Goal: Information Seeking & Learning: Learn about a topic

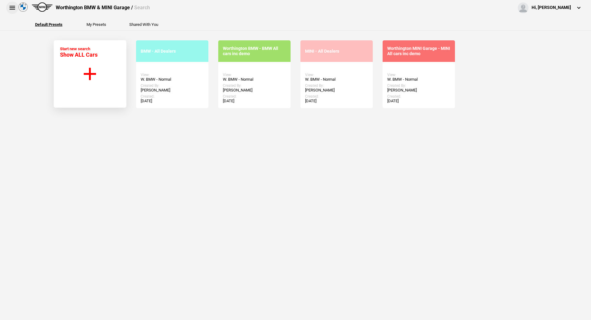
click at [10, 9] on button at bounding box center [12, 8] width 12 height 12
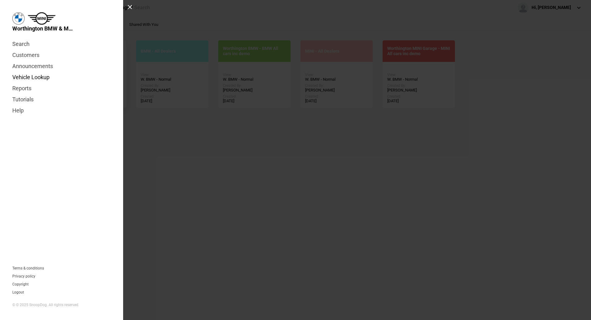
click at [27, 79] on link "Vehicle Lookup" at bounding box center [61, 77] width 98 height 11
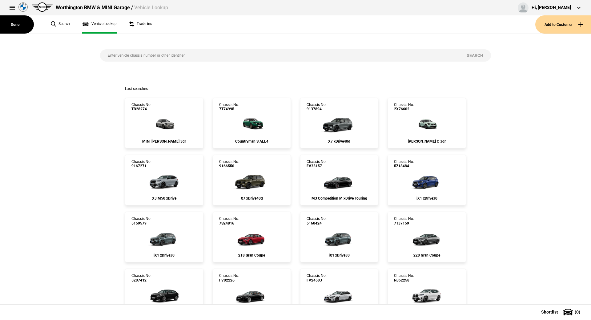
click at [139, 58] on input "search" at bounding box center [279, 55] width 359 height 12
type input "7t13231"
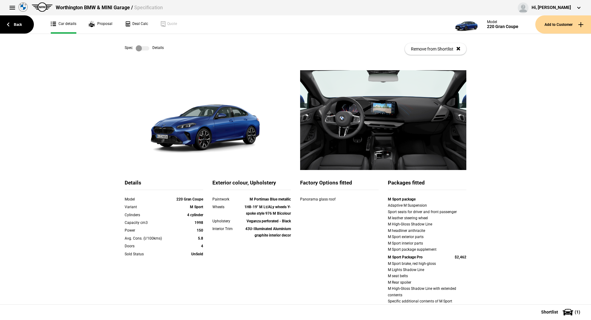
click at [138, 48] on label at bounding box center [143, 48] width 14 height 6
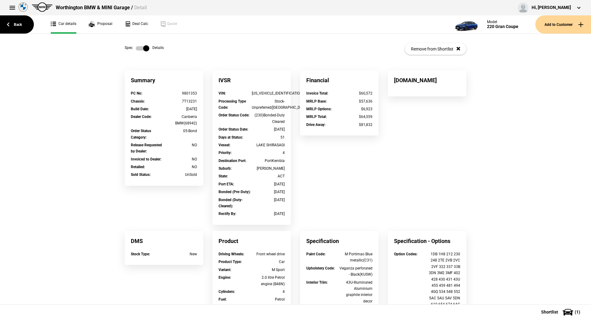
click at [138, 48] on label at bounding box center [143, 48] width 14 height 6
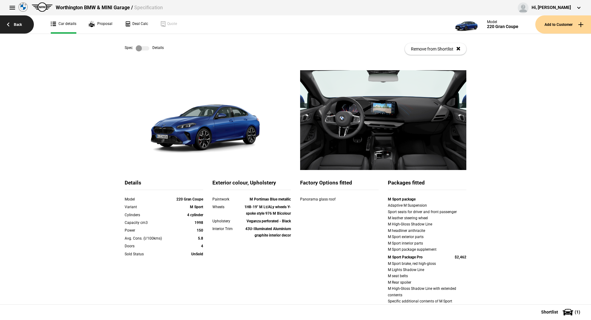
click at [15, 31] on link "Back" at bounding box center [17, 24] width 34 height 18
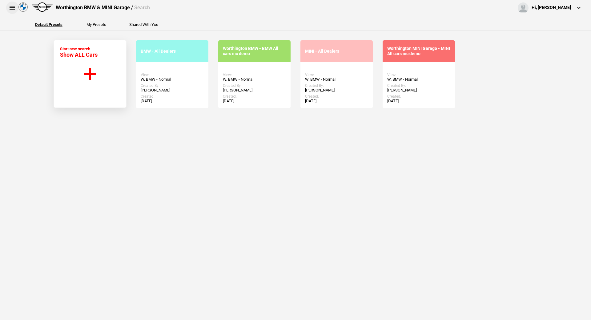
click at [11, 8] on button at bounding box center [12, 8] width 12 height 12
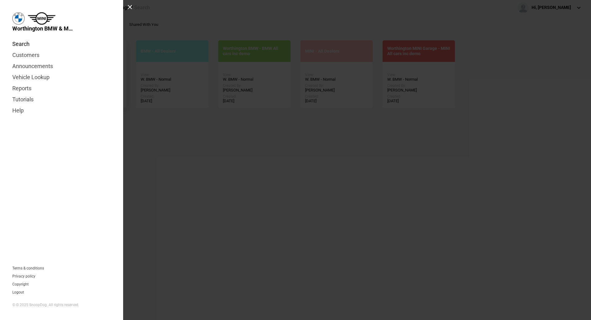
click at [18, 41] on link "Search" at bounding box center [61, 43] width 98 height 11
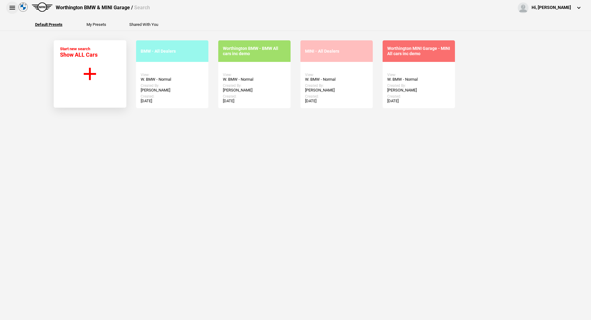
click at [12, 10] on button at bounding box center [12, 8] width 12 height 12
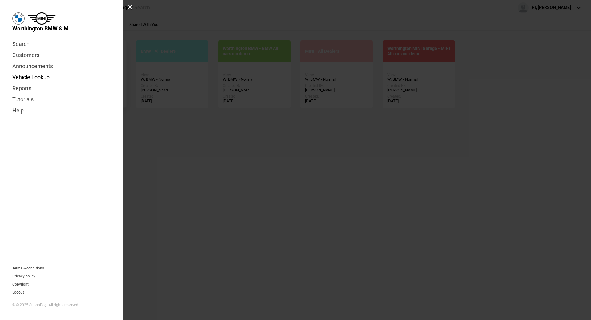
click at [35, 77] on link "Vehicle Lookup" at bounding box center [61, 77] width 98 height 11
click at [31, 46] on link "Search" at bounding box center [61, 43] width 98 height 11
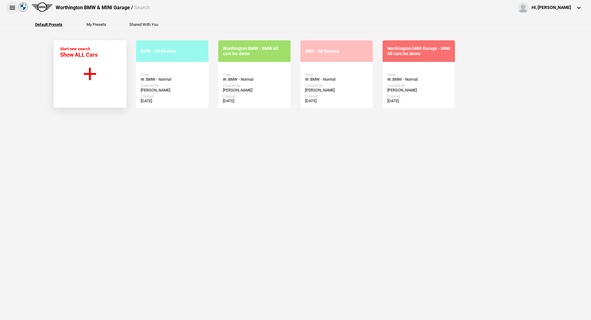
click at [7, 11] on button at bounding box center [12, 8] width 12 height 12
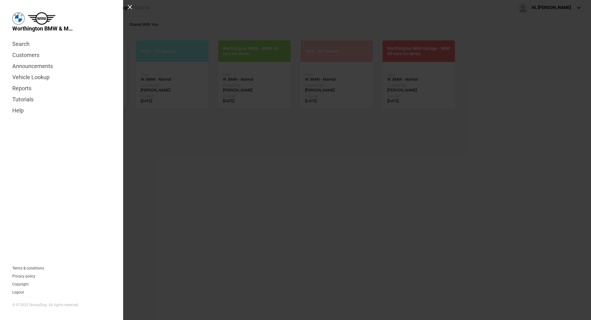
click at [130, 5] on div at bounding box center [129, 7] width 5 height 5
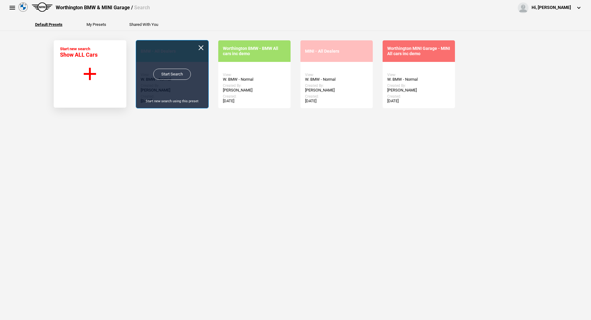
click at [170, 72] on link "Start Search" at bounding box center [172, 74] width 38 height 11
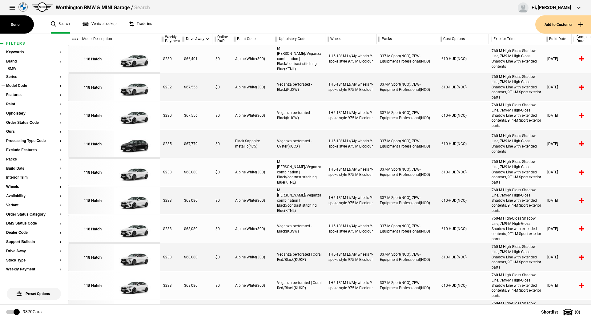
click at [26, 85] on button "Model Code" at bounding box center [33, 86] width 55 height 4
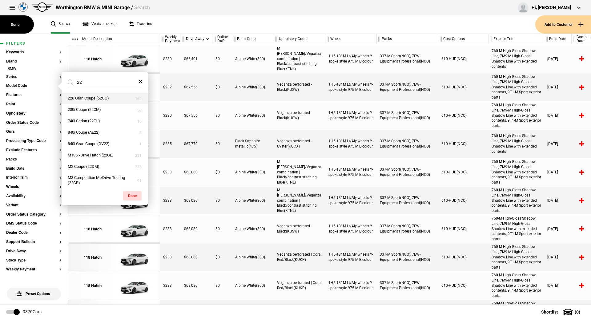
type input "22"
click at [96, 98] on button "220 Gran Coupe (62GG)" at bounding box center [105, 98] width 86 height 11
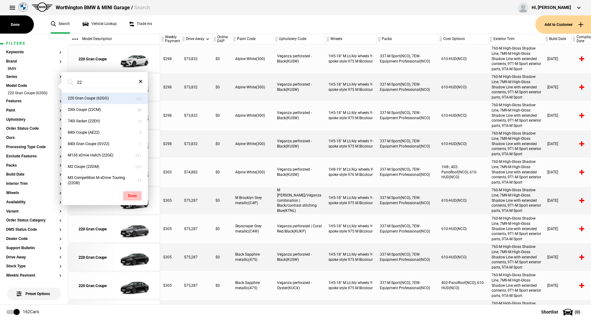
click at [131, 197] on button "Done" at bounding box center [132, 195] width 18 height 9
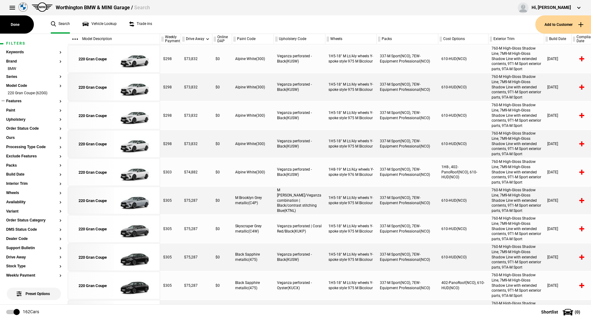
click at [25, 108] on ul at bounding box center [33, 107] width 55 height 2
click at [18, 111] on button "Paint" at bounding box center [33, 110] width 55 height 4
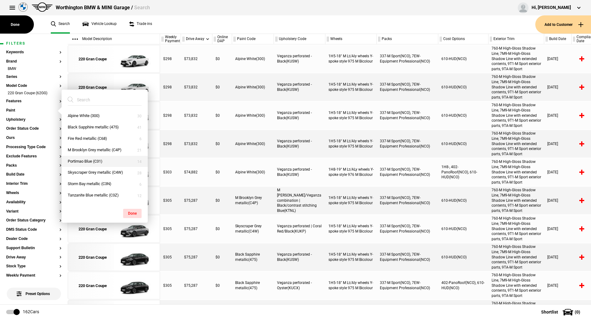
click at [105, 161] on button "Portimao Blue (C31)" at bounding box center [105, 161] width 86 height 11
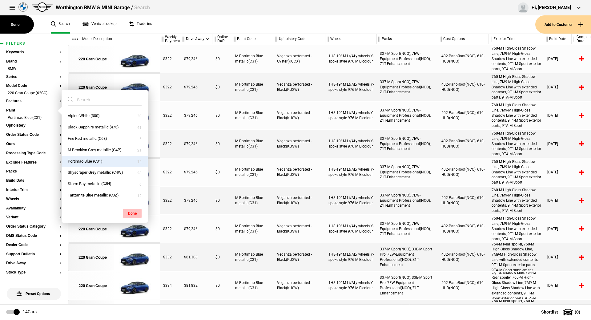
click at [133, 210] on button "Done" at bounding box center [132, 213] width 18 height 9
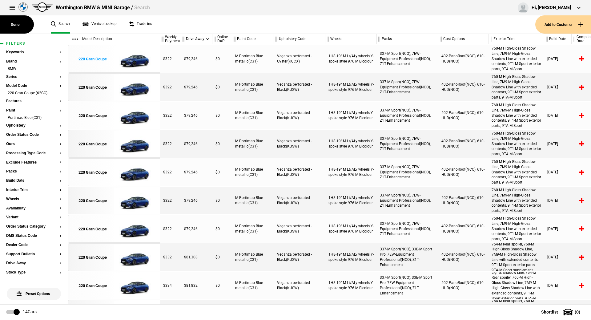
click at [122, 63] on img at bounding box center [135, 59] width 43 height 28
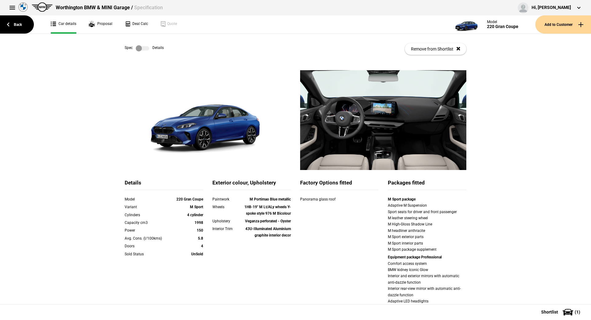
click at [137, 48] on label at bounding box center [143, 48] width 14 height 6
